Goal: Task Accomplishment & Management: Manage account settings

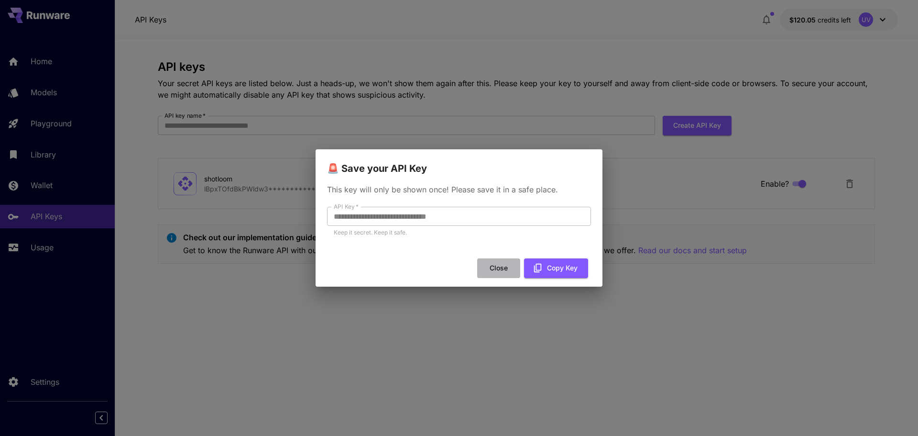
click at [505, 269] on button "Close" at bounding box center [498, 268] width 43 height 20
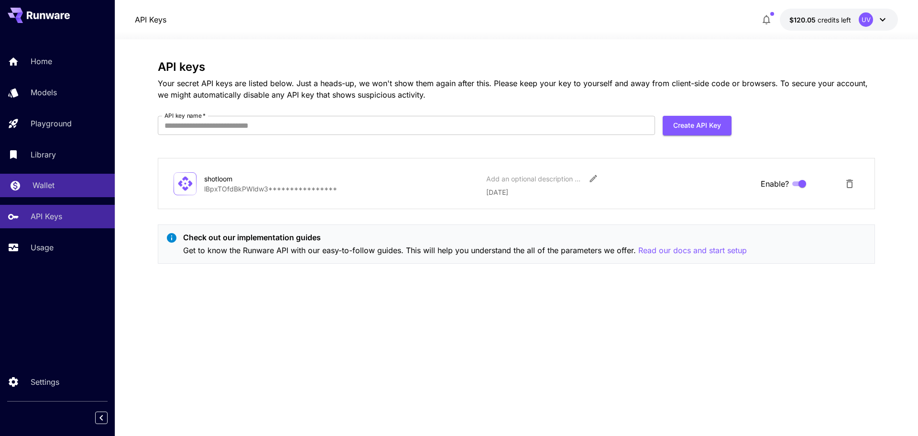
click at [48, 185] on p "Wallet" at bounding box center [44, 184] width 22 height 11
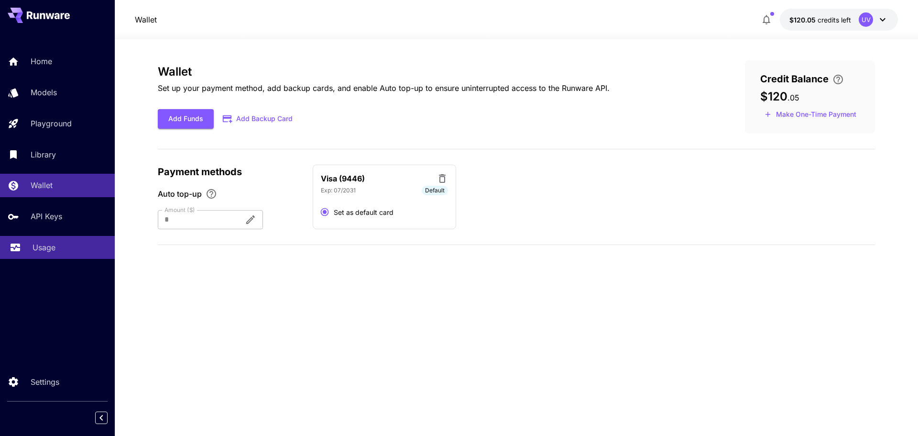
click at [56, 241] on link "Usage" at bounding box center [57, 247] width 115 height 23
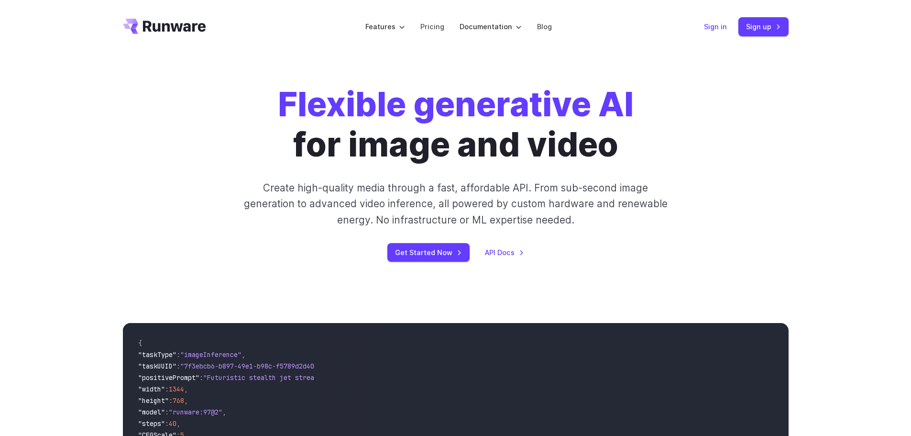
click at [709, 24] on link "Sign in" at bounding box center [715, 26] width 23 height 11
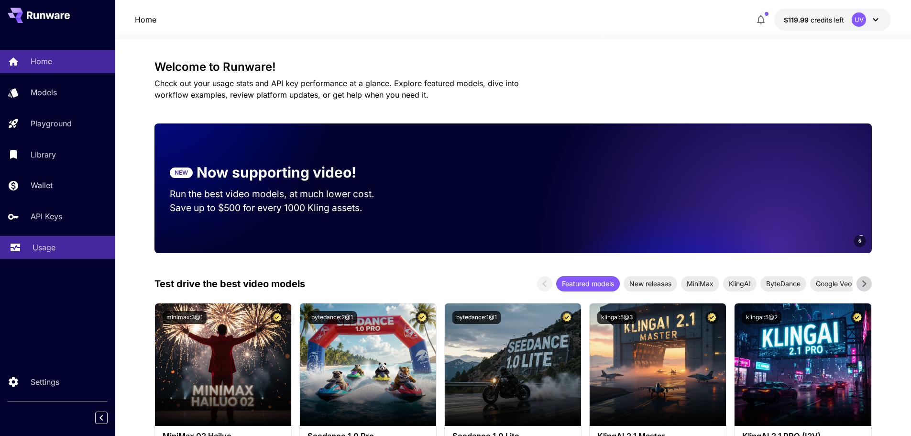
click at [25, 251] on link "Usage" at bounding box center [57, 247] width 115 height 23
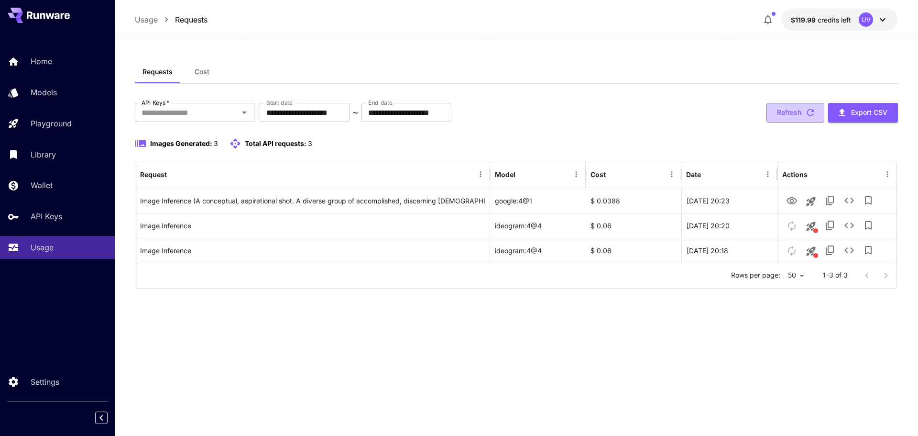
click at [787, 111] on button "Refresh" at bounding box center [796, 113] width 58 height 20
